Goal: Obtain resource: Obtain resource

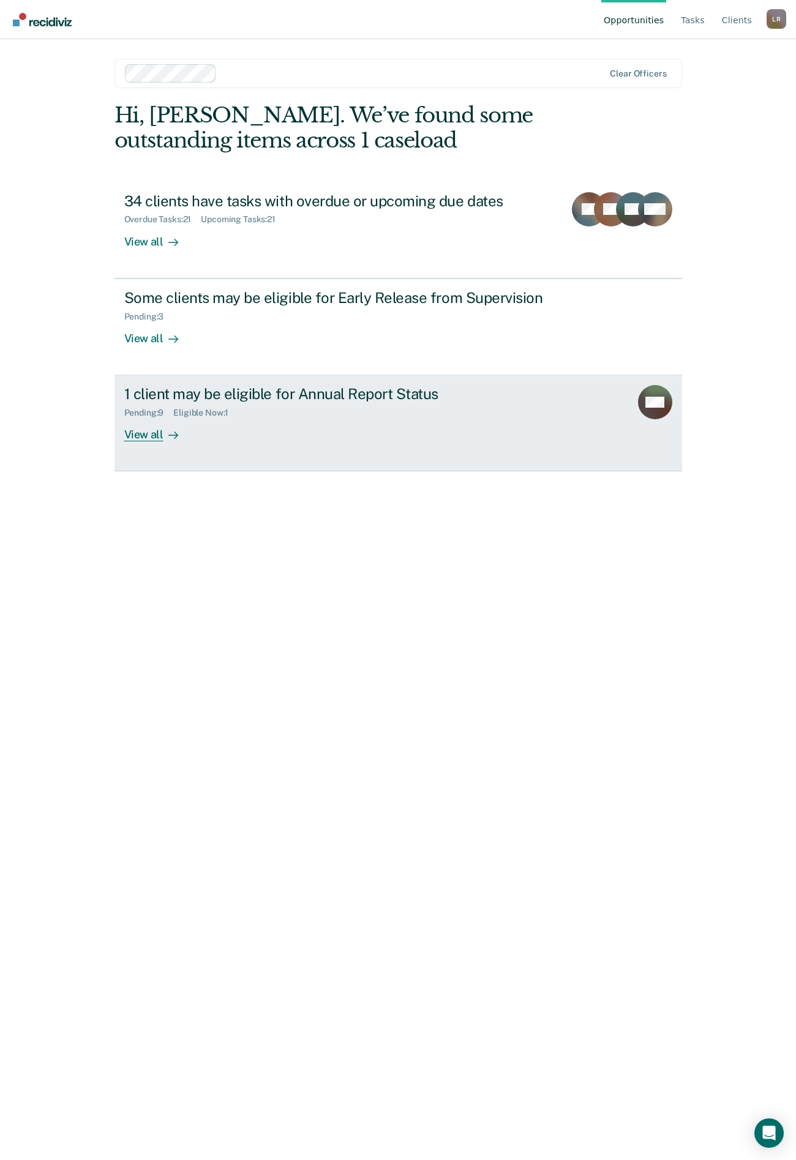
click at [149, 436] on div "View all" at bounding box center [158, 430] width 69 height 24
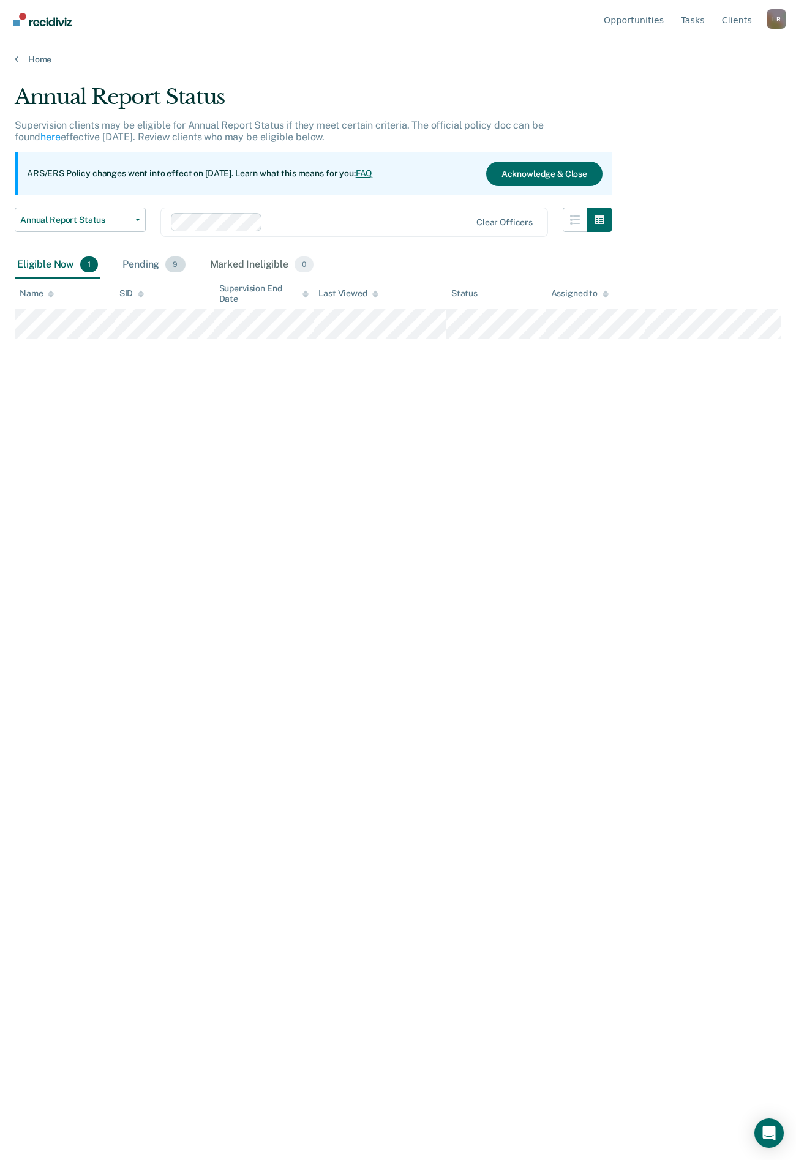
click at [135, 264] on div "Pending 9" at bounding box center [153, 265] width 67 height 27
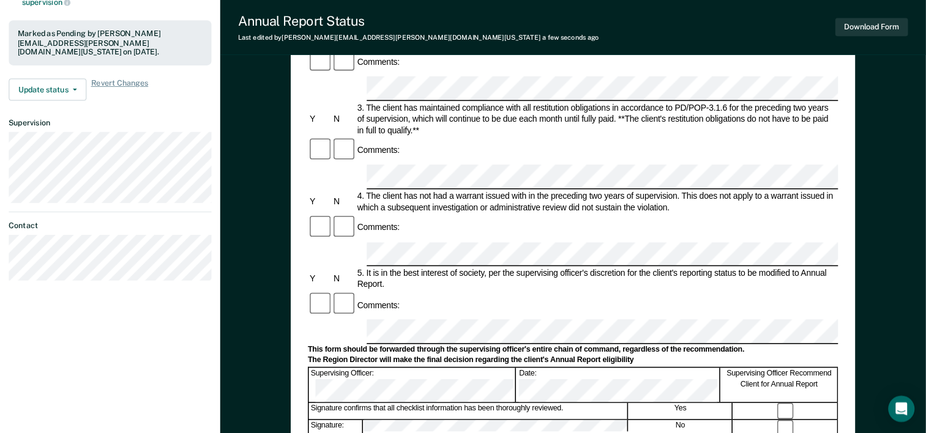
scroll to position [306, 0]
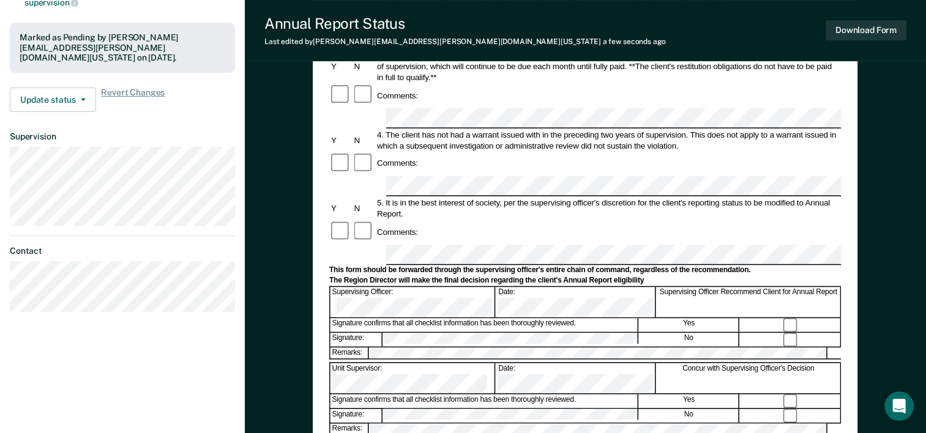
drag, startPoint x: 962, startPoint y: 0, endPoint x: 640, endPoint y: 27, distance: 323.1
click at [640, 27] on div "Annual Report Status Last edited by Latoya.Rimpson@tdcj.texas.gov a few seconds…" at bounding box center [585, 30] width 681 height 61
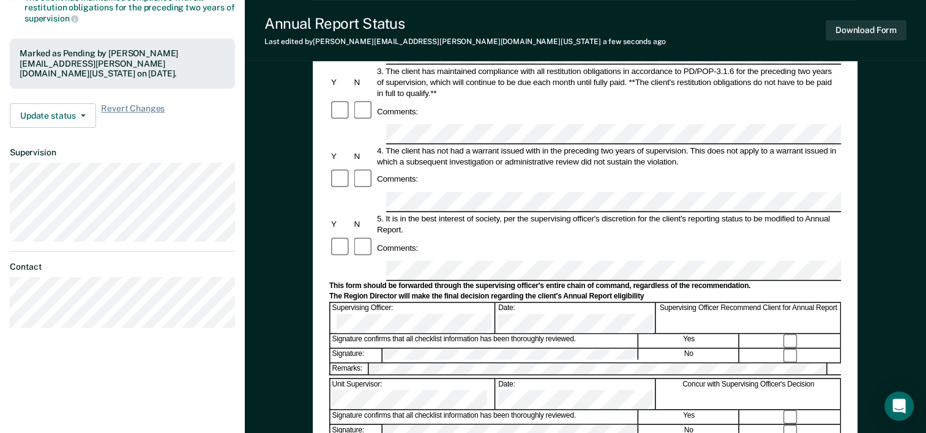
scroll to position [290, 0]
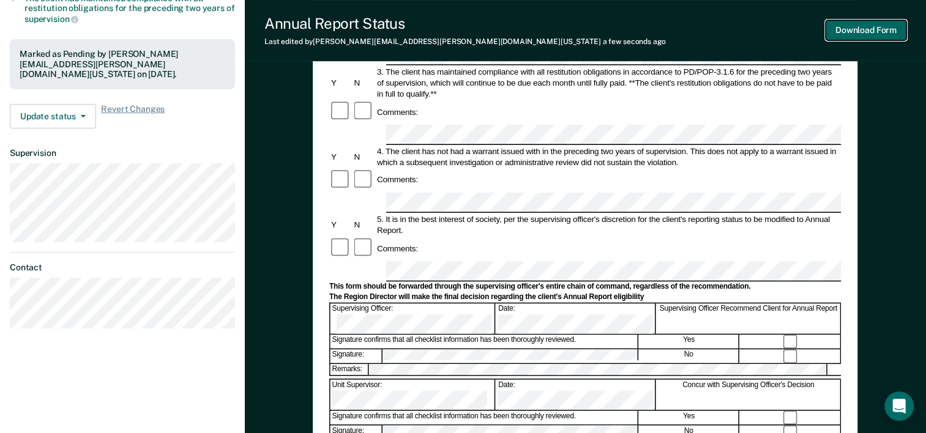
click at [882, 30] on button "Download Form" at bounding box center [866, 30] width 81 height 20
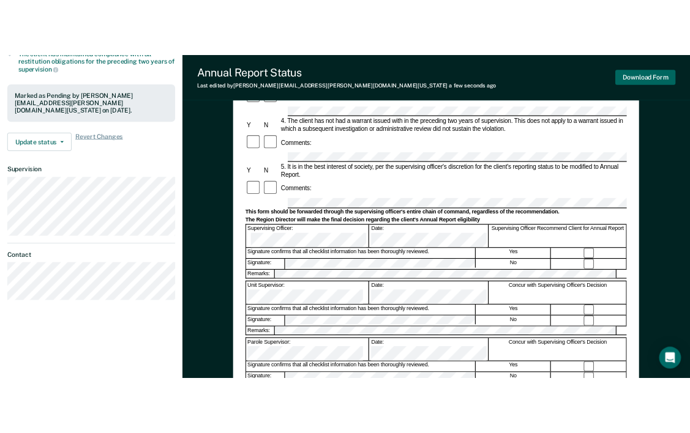
scroll to position [0, 0]
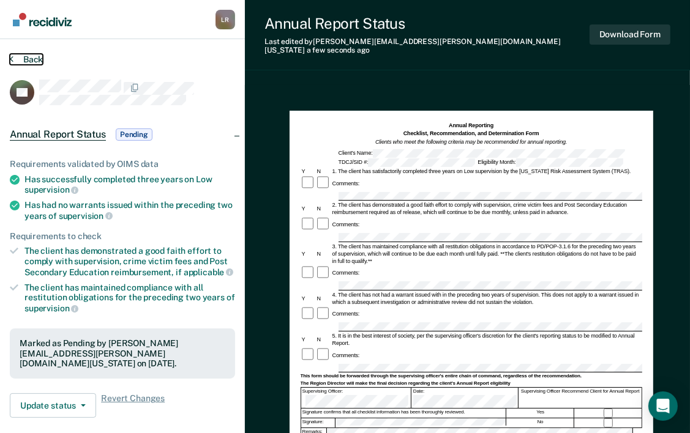
click at [31, 58] on button "Back" at bounding box center [26, 59] width 33 height 11
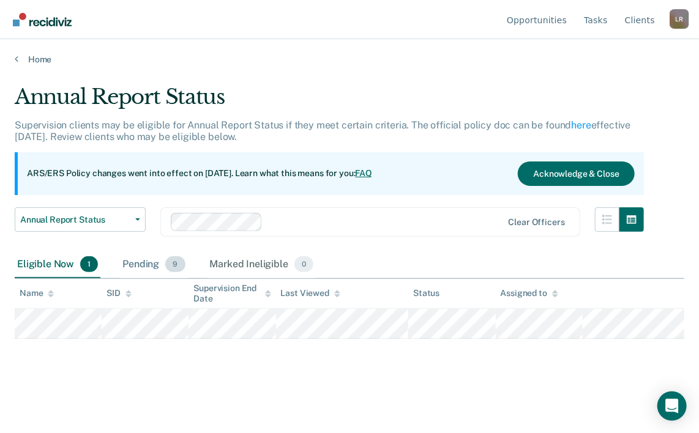
click at [143, 263] on div "Pending 9" at bounding box center [153, 265] width 67 height 27
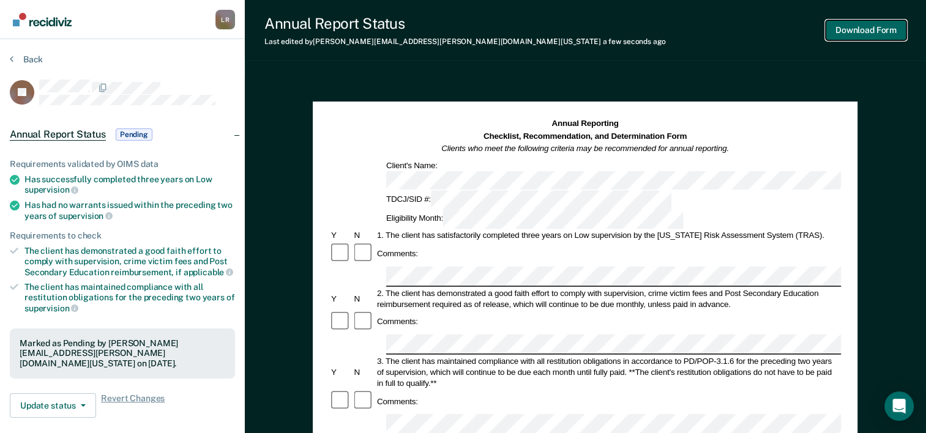
click at [869, 27] on button "Download Form" at bounding box center [866, 30] width 81 height 20
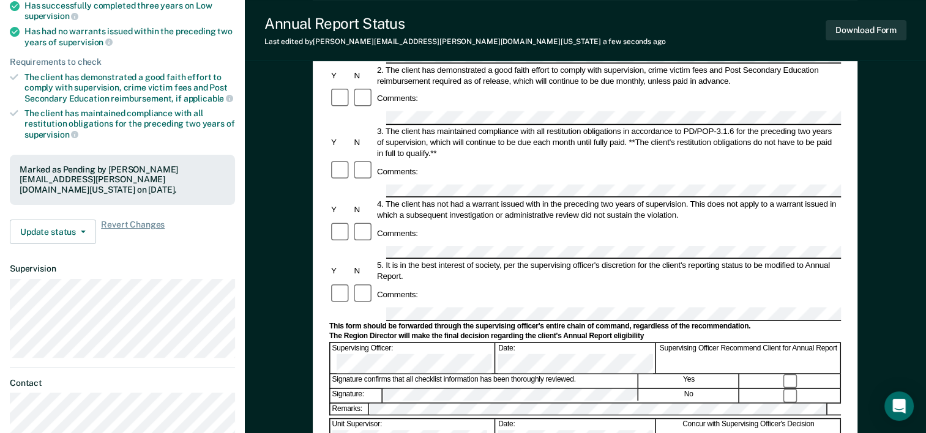
scroll to position [306, 0]
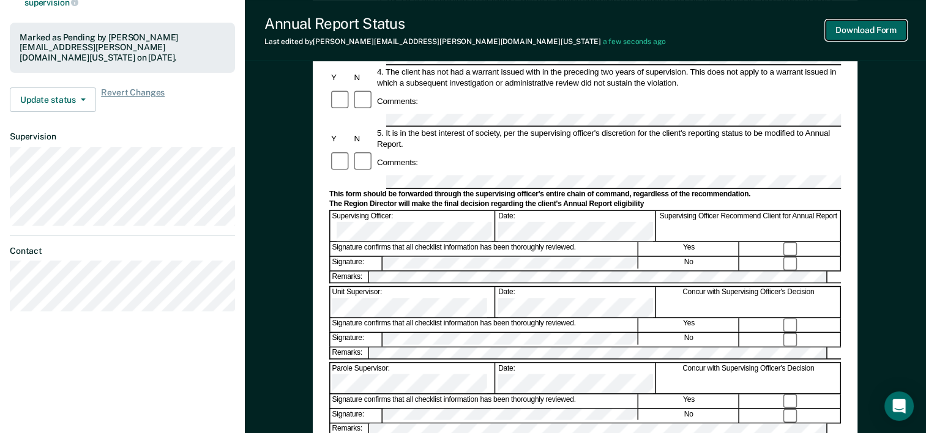
click at [870, 29] on button "Download Form" at bounding box center [866, 30] width 81 height 20
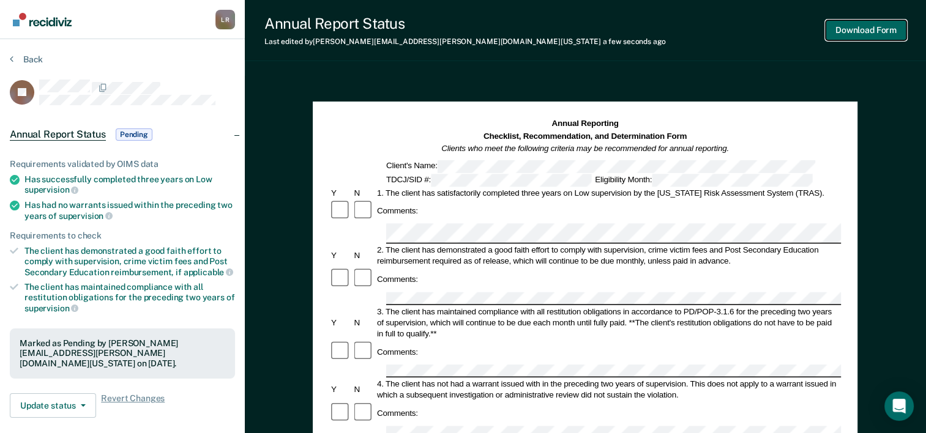
click at [858, 24] on button "Download Form" at bounding box center [866, 30] width 81 height 20
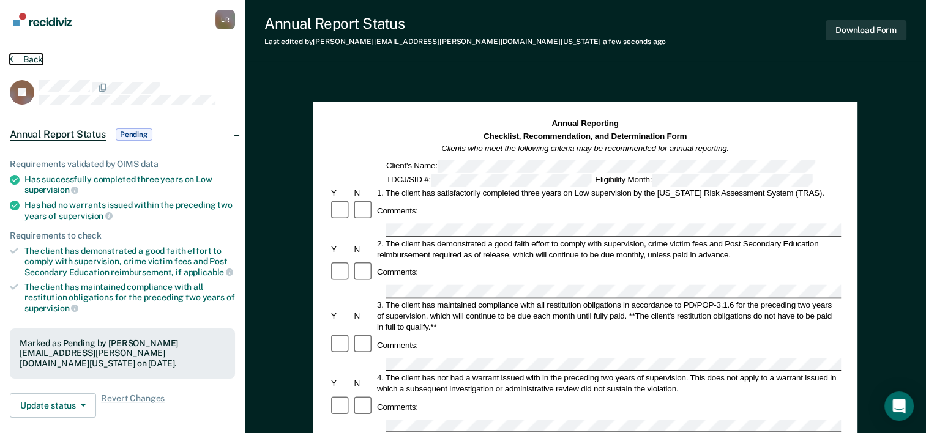
click at [28, 54] on button "Back" at bounding box center [26, 59] width 33 height 11
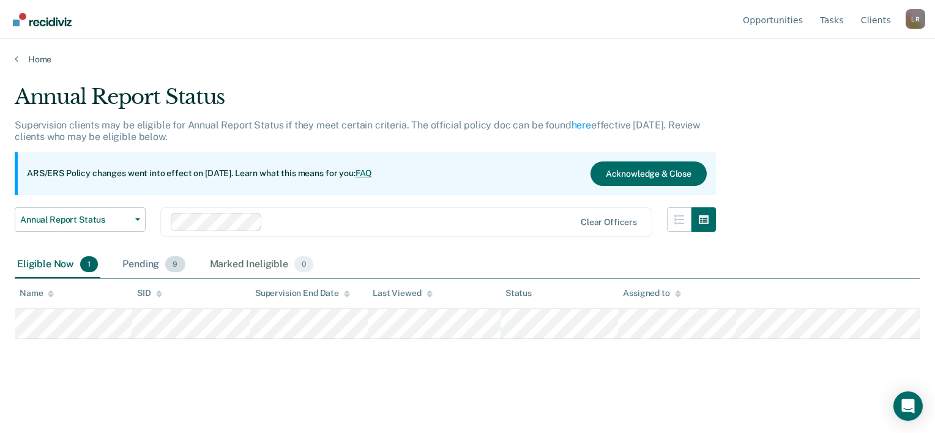
click at [135, 257] on div "Pending 9" at bounding box center [153, 265] width 67 height 27
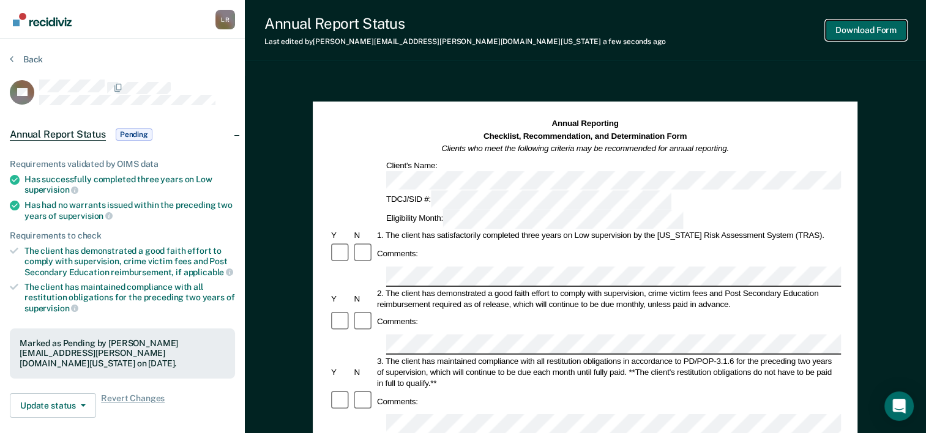
click at [861, 27] on button "Download Form" at bounding box center [866, 30] width 81 height 20
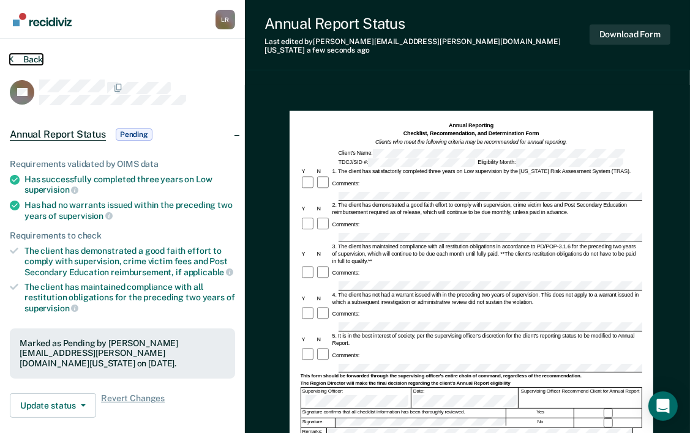
click at [34, 54] on button "Back" at bounding box center [26, 59] width 33 height 11
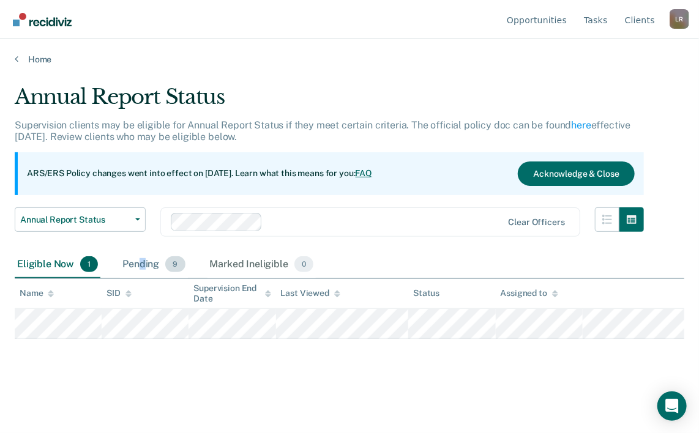
click at [141, 264] on div "Pending 9" at bounding box center [153, 265] width 67 height 27
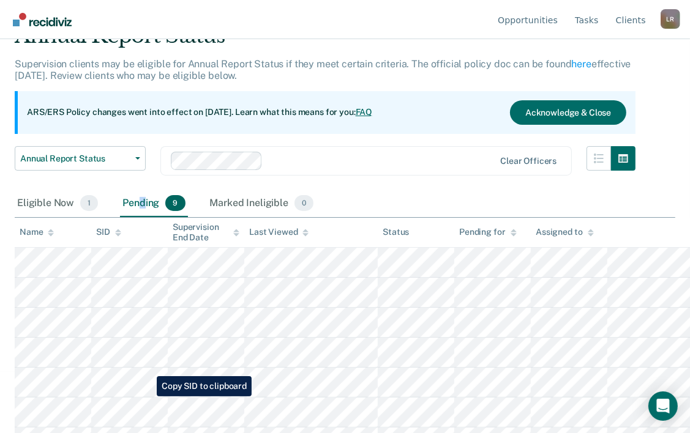
scroll to position [122, 0]
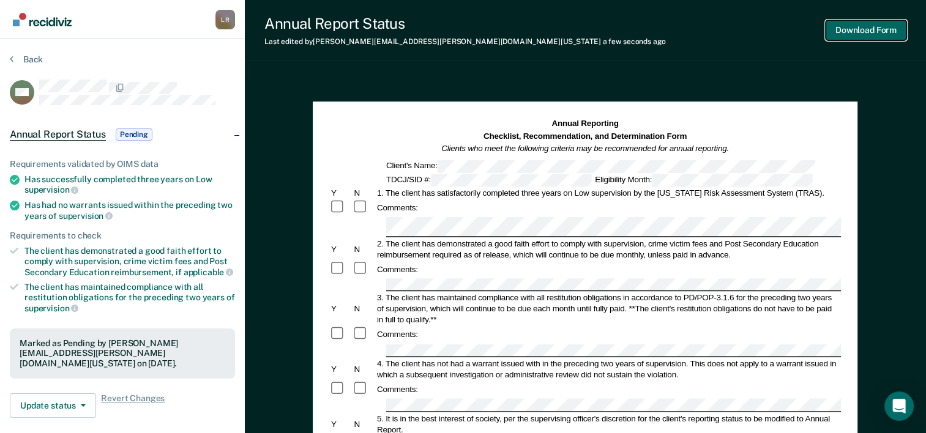
click at [838, 28] on button "Download Form" at bounding box center [866, 30] width 81 height 20
